Goal: Navigation & Orientation: Find specific page/section

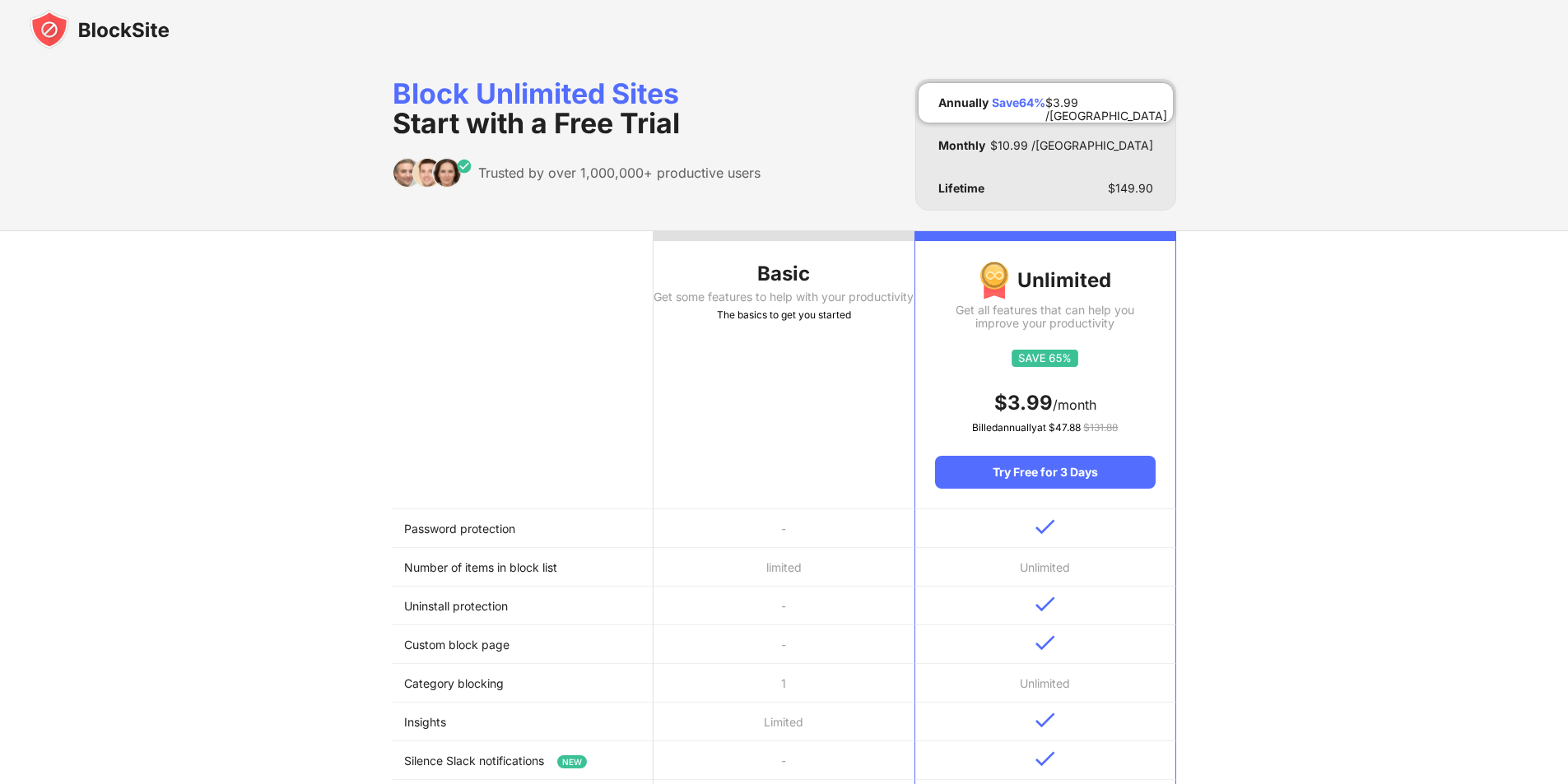
click at [110, 32] on img at bounding box center [99, 29] width 140 height 39
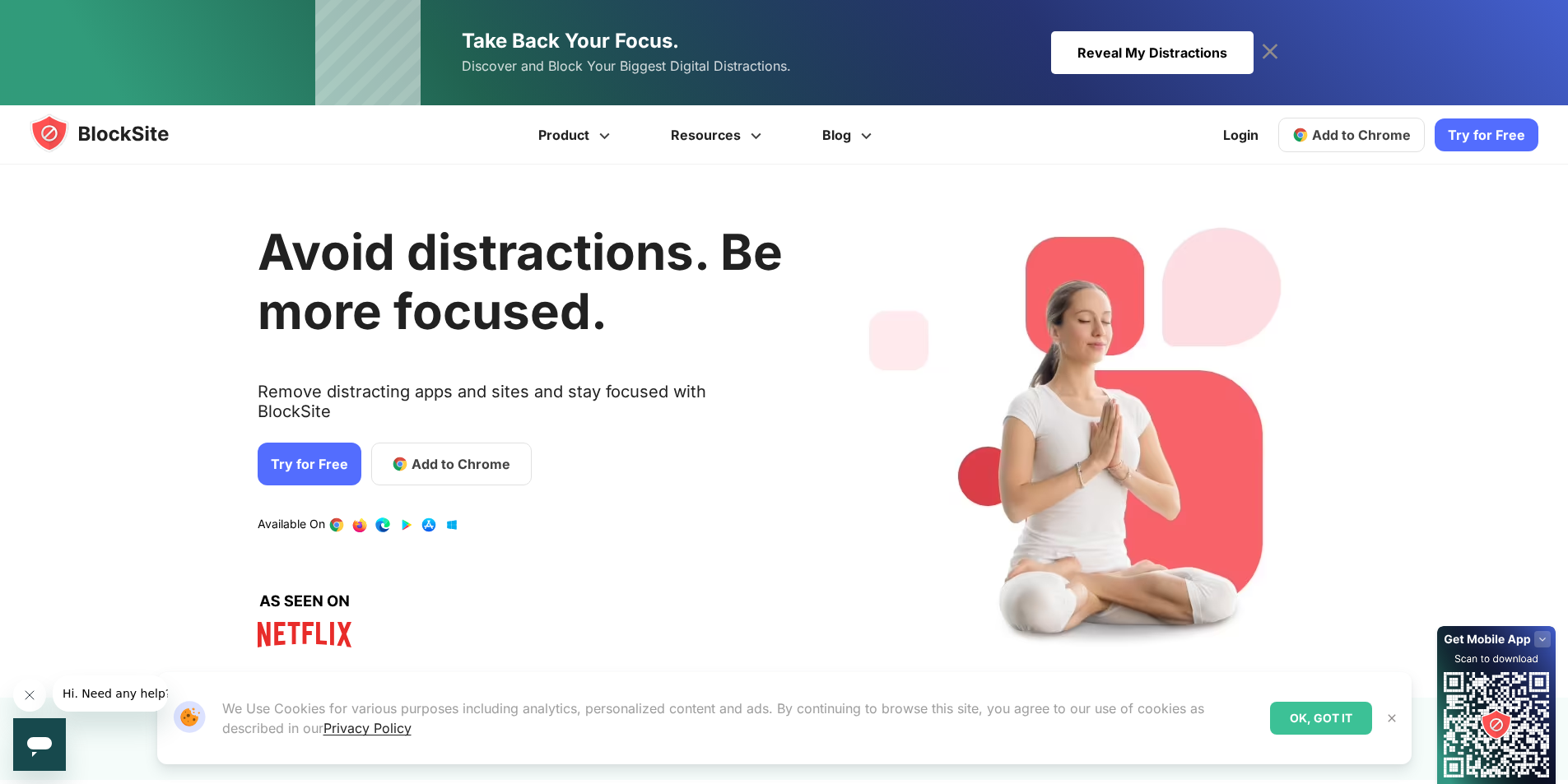
click at [81, 130] on img at bounding box center [115, 133] width 171 height 39
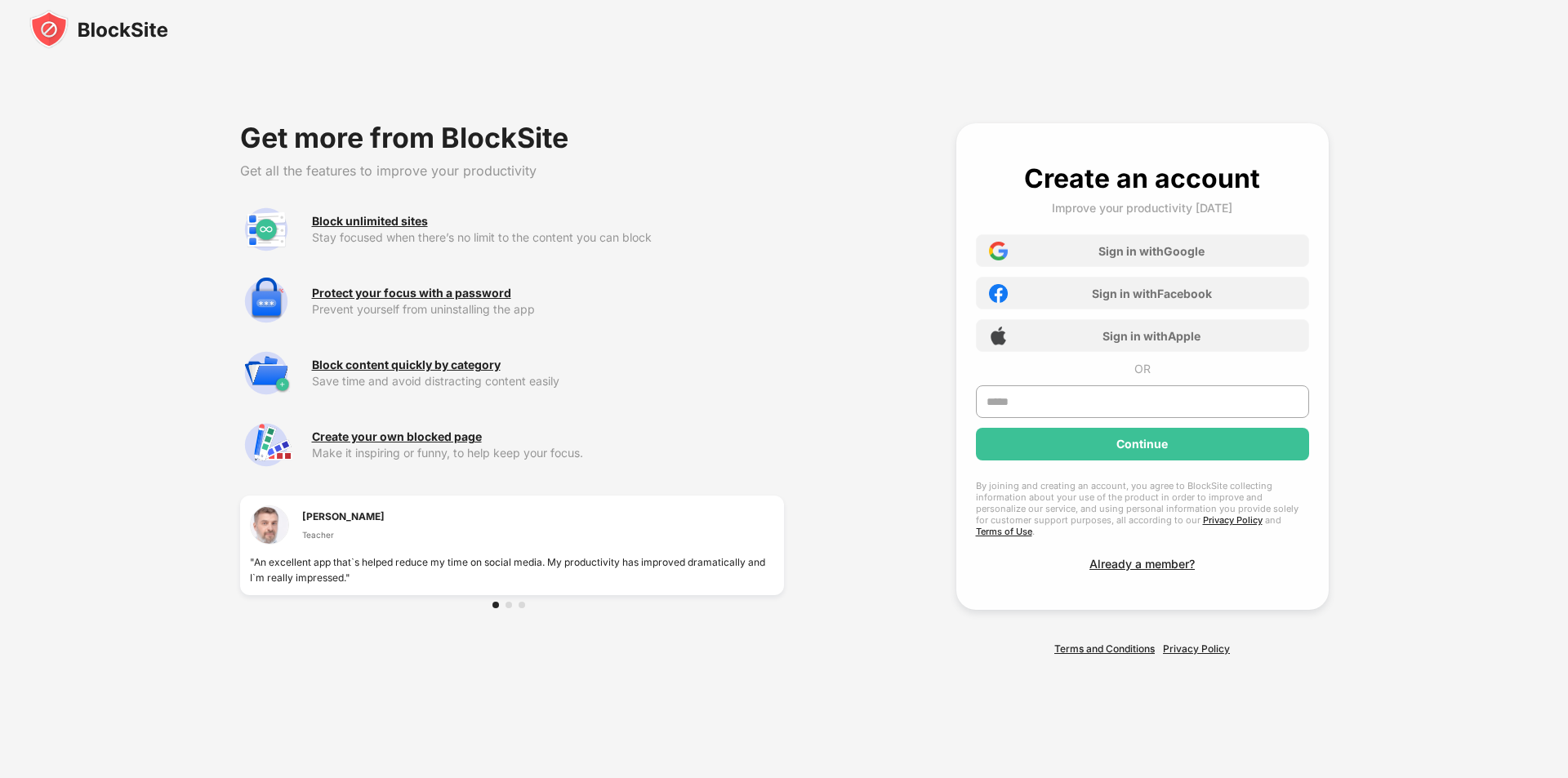
click at [89, 36] on img at bounding box center [99, 28] width 139 height 39
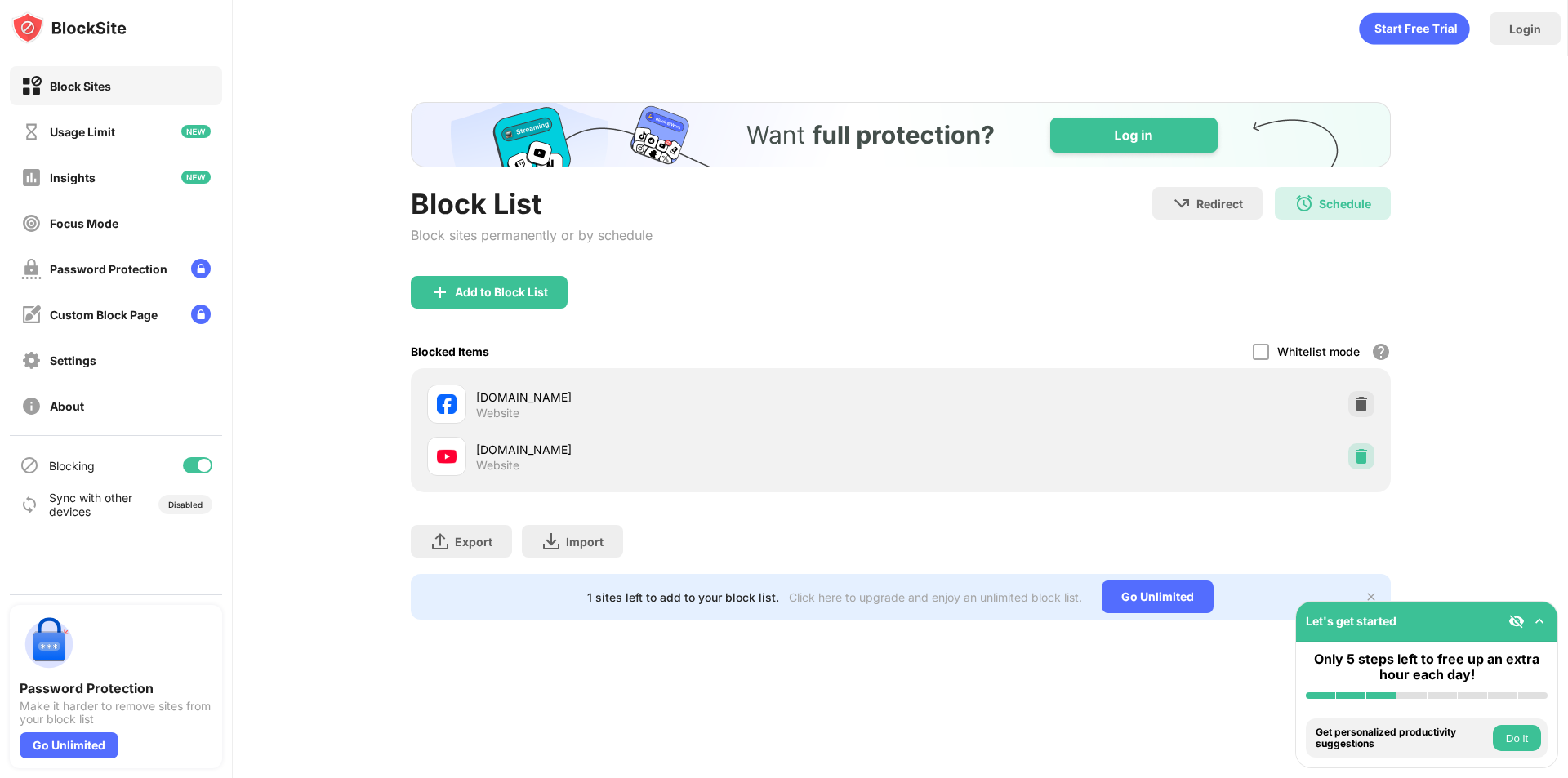
click at [1362, 456] on img at bounding box center [1360, 455] width 16 height 16
